Goal: Navigation & Orientation: Find specific page/section

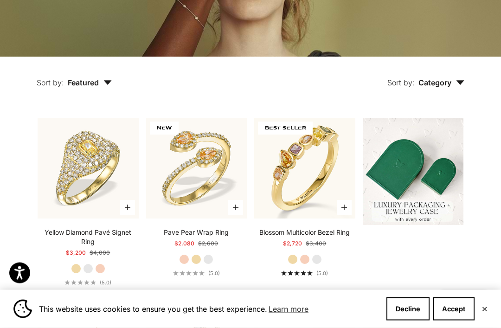
scroll to position [173, 0]
click at [408, 320] on button "Decline" at bounding box center [407, 308] width 43 height 23
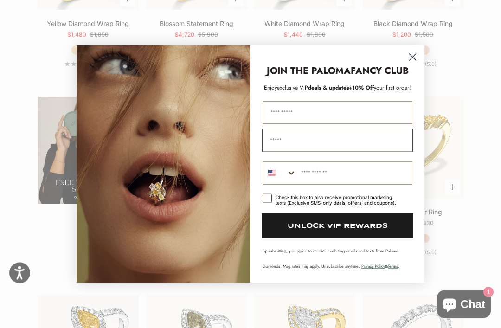
scroll to position [1361, 0]
click at [411, 64] on circle "Close dialog" at bounding box center [412, 56] width 15 height 15
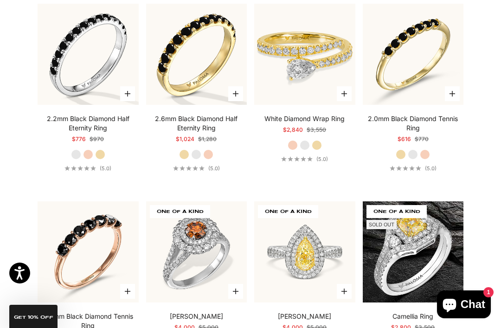
scroll to position [3033, 0]
click at [316, 151] on label "Yellow Gold" at bounding box center [317, 146] width 10 height 10
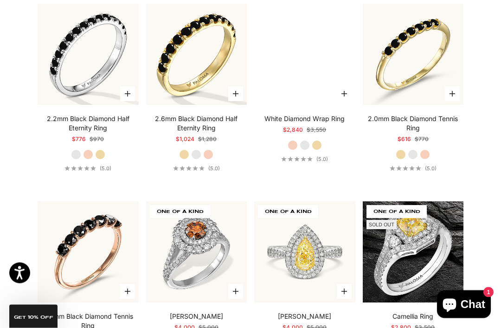
scroll to position [3034, 0]
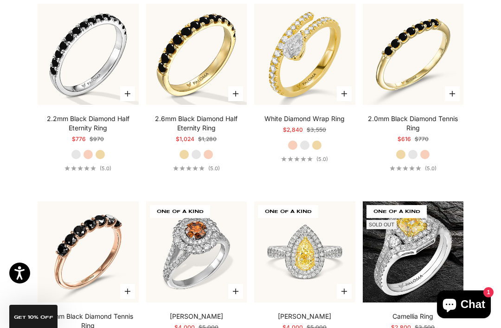
click at [290, 150] on label "Rose Gold" at bounding box center [293, 145] width 10 height 10
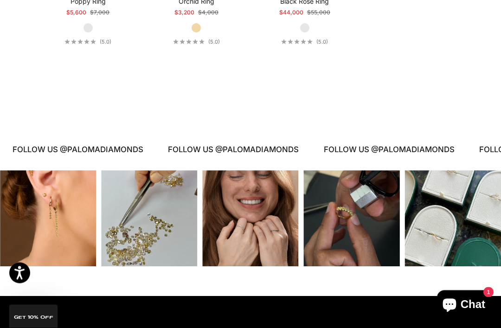
scroll to position [3548, 0]
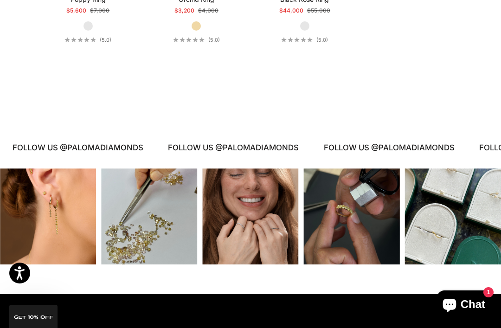
click at [279, 259] on div "Instagram post opens in a popup" at bounding box center [250, 216] width 96 height 96
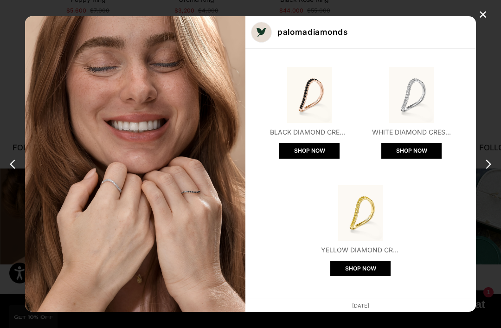
click at [486, 12] on div "✕" at bounding box center [483, 15] width 14 height 14
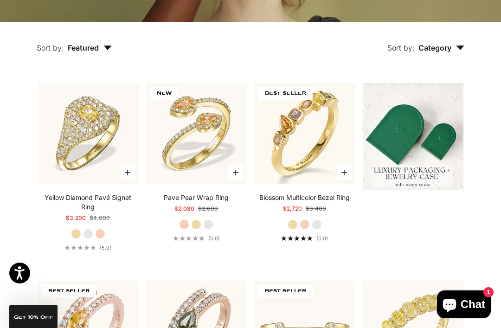
scroll to position [0, 0]
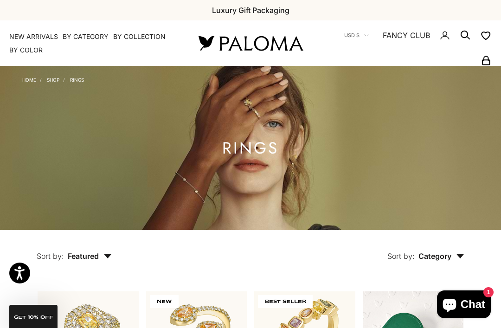
click at [26, 37] on link "NEW ARRIVALS" at bounding box center [33, 36] width 49 height 9
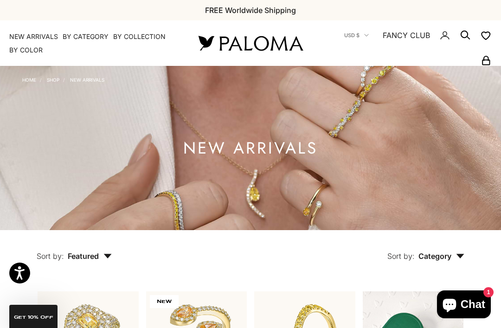
click at [90, 32] on summary "By Category" at bounding box center [86, 36] width 46 height 9
click at [141, 37] on summary "By Collection" at bounding box center [139, 36] width 52 height 9
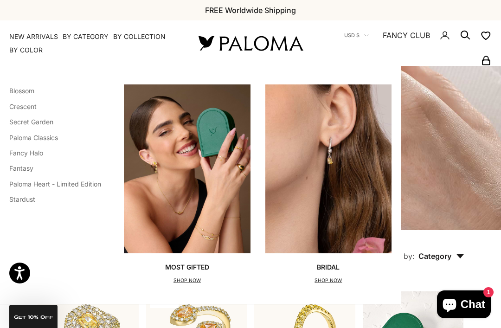
click at [49, 124] on link "Secret Garden" at bounding box center [31, 122] width 44 height 8
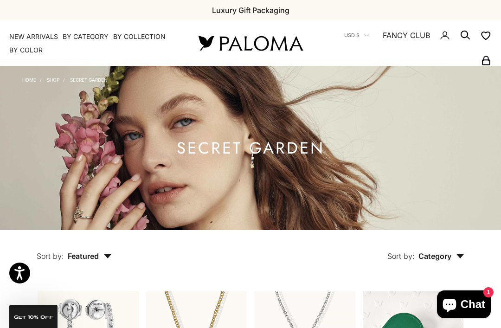
click at [141, 37] on summary "By Collection" at bounding box center [139, 36] width 52 height 9
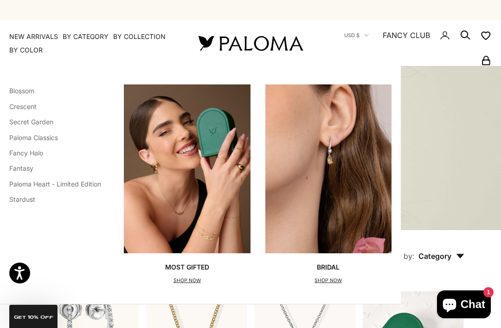
click at [54, 140] on link "Paloma Classics" at bounding box center [33, 138] width 49 height 8
